Goal: Task Accomplishment & Management: Manage account settings

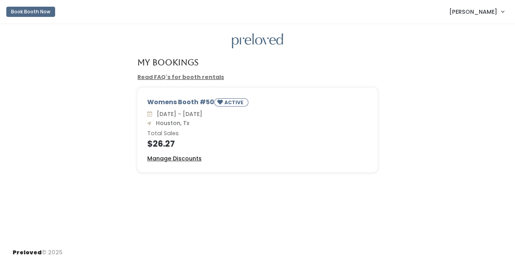
click at [185, 159] on u "Manage Discounts" at bounding box center [174, 159] width 54 height 8
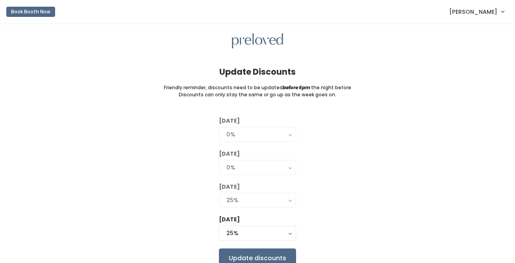
scroll to position [36, 0]
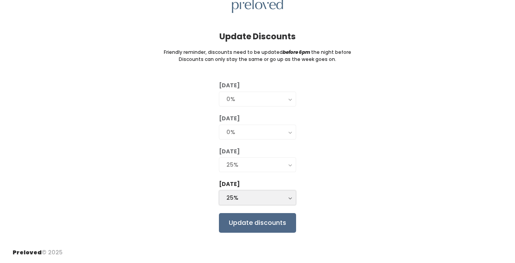
click at [289, 198] on button "25%" at bounding box center [257, 198] width 77 height 15
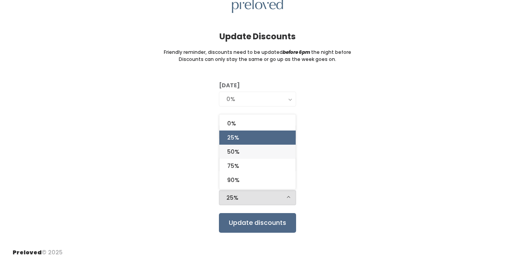
click at [276, 154] on link "50%" at bounding box center [257, 152] width 76 height 14
select select "50%"
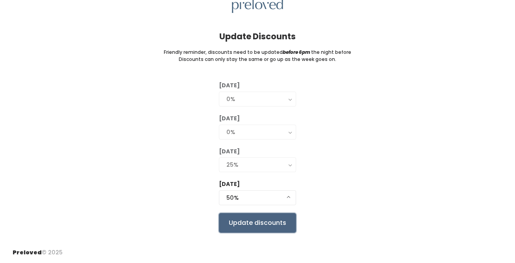
click at [254, 223] on input "Update discounts" at bounding box center [257, 223] width 77 height 20
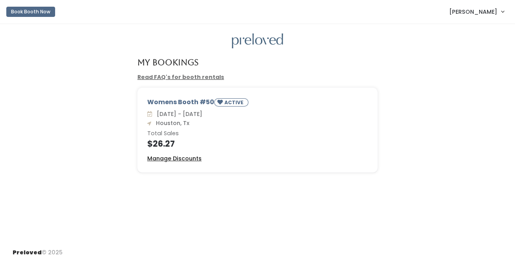
click at [178, 159] on u "Manage Discounts" at bounding box center [174, 159] width 54 height 8
